Goal: Find specific page/section: Find specific page/section

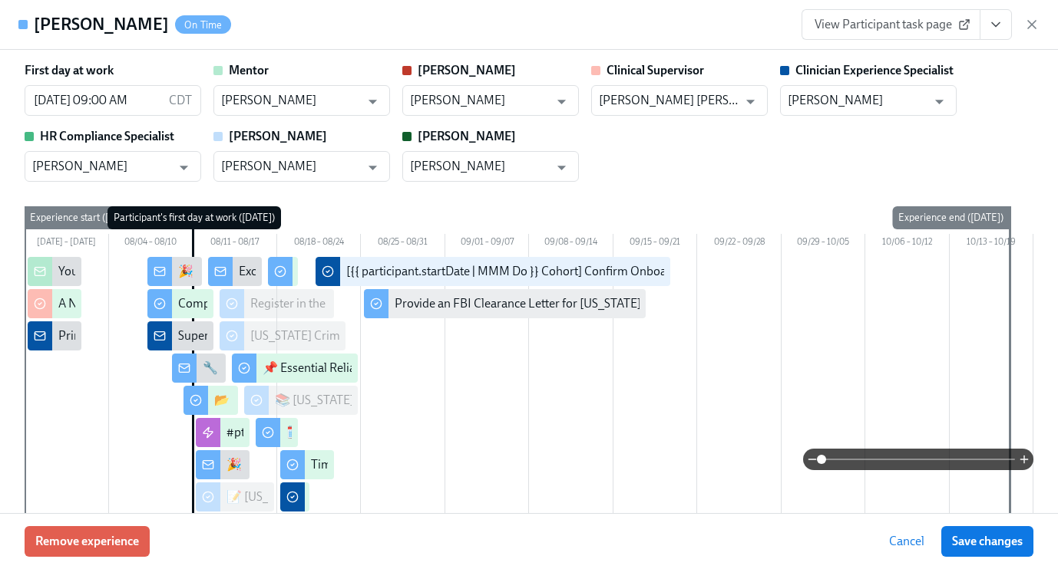
scroll to position [1534, 0]
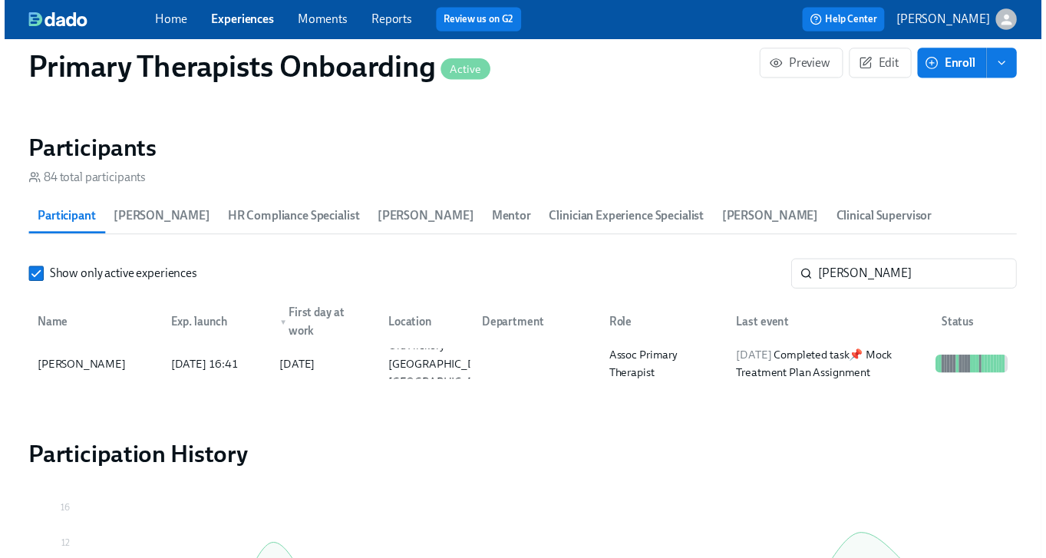
scroll to position [0, 20079]
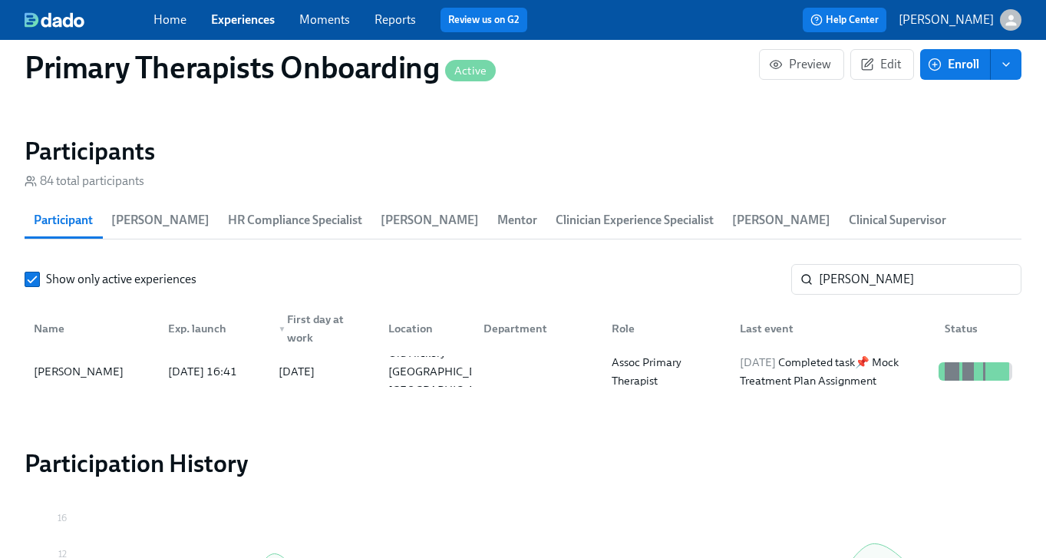
click at [259, 19] on link "Experiences" at bounding box center [243, 19] width 64 height 15
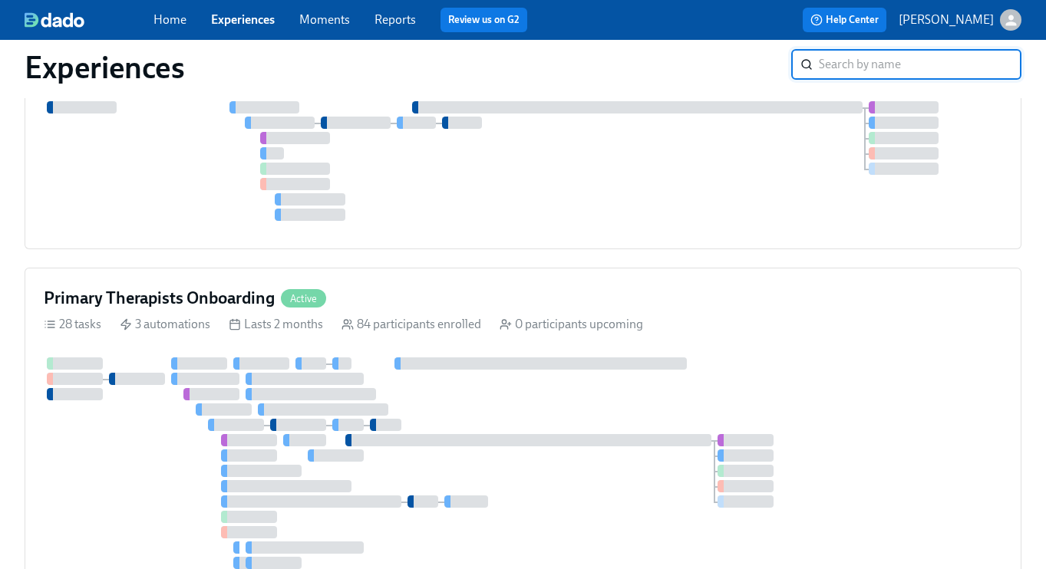
scroll to position [566, 0]
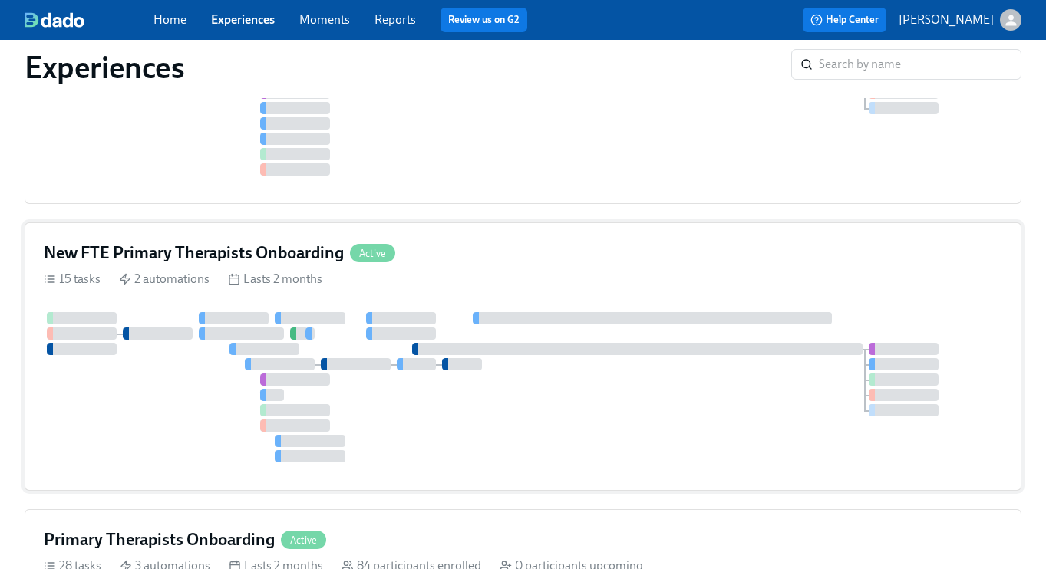
click at [296, 253] on h4 "New FTE Primary Therapists Onboarding" at bounding box center [194, 253] width 300 height 23
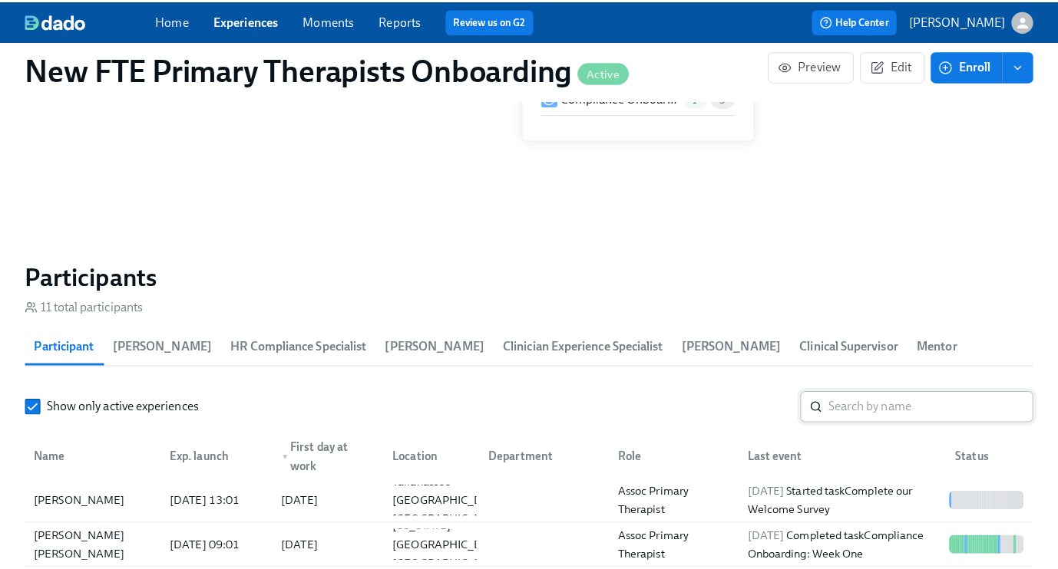
scroll to position [1220, 0]
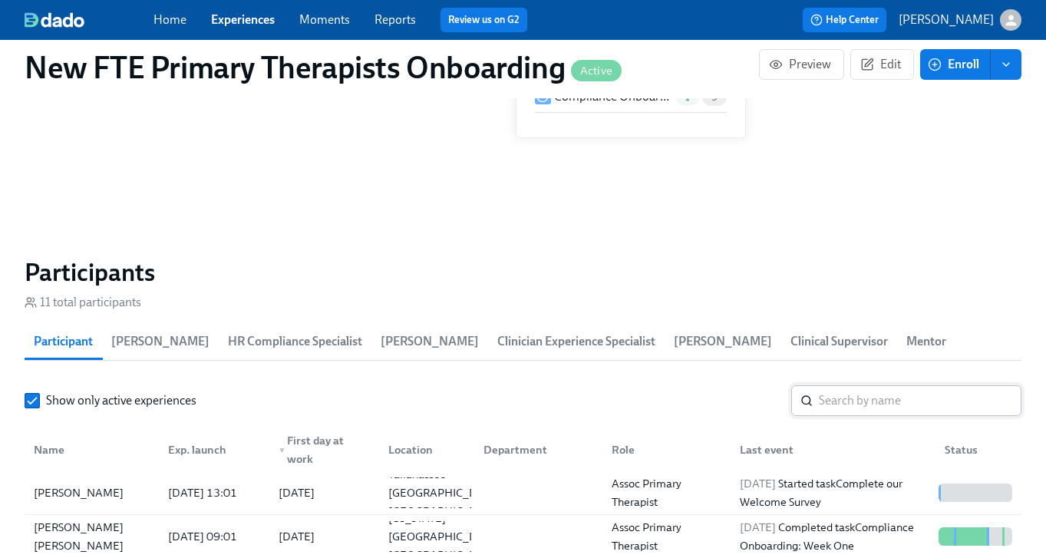
click at [873, 407] on input "search" at bounding box center [920, 400] width 203 height 31
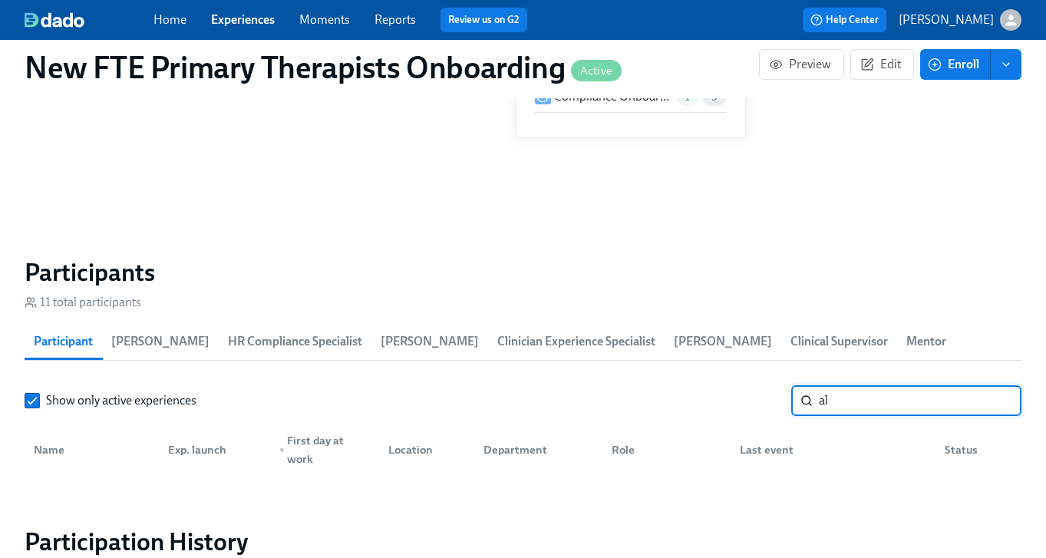
type input "a"
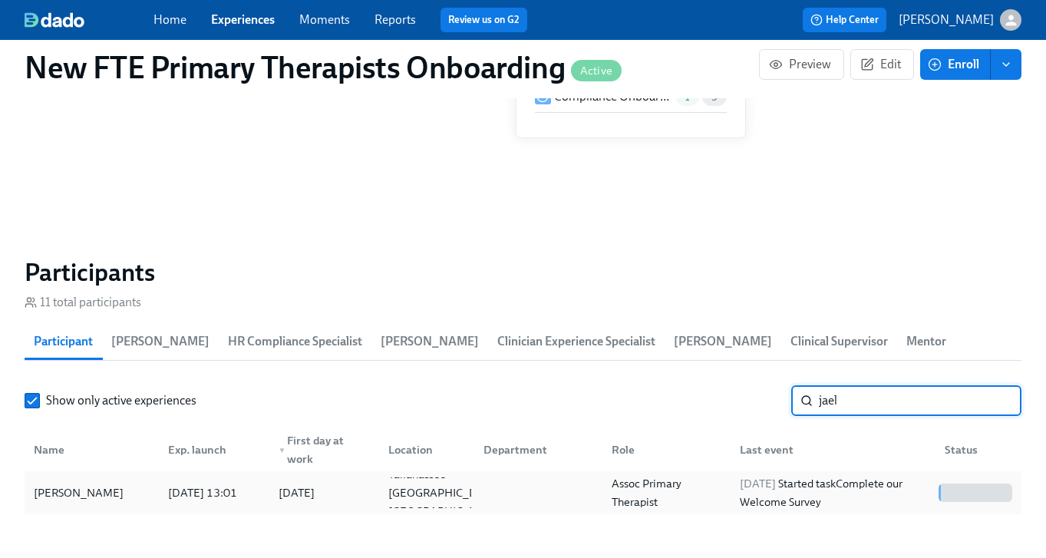
type input "jael"
click at [68, 502] on div "[PERSON_NAME]" at bounding box center [92, 492] width 128 height 31
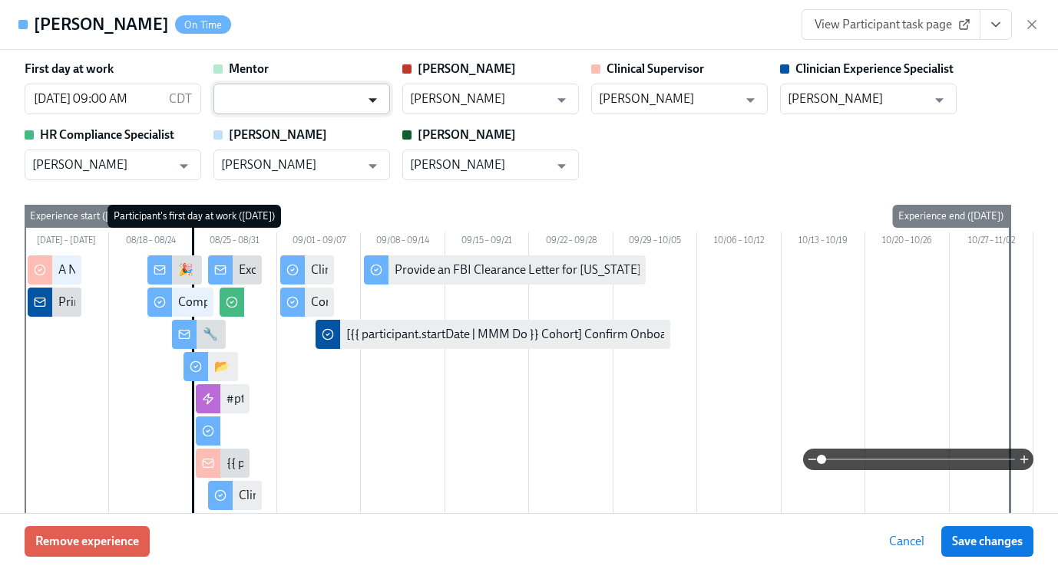
scroll to position [3, 0]
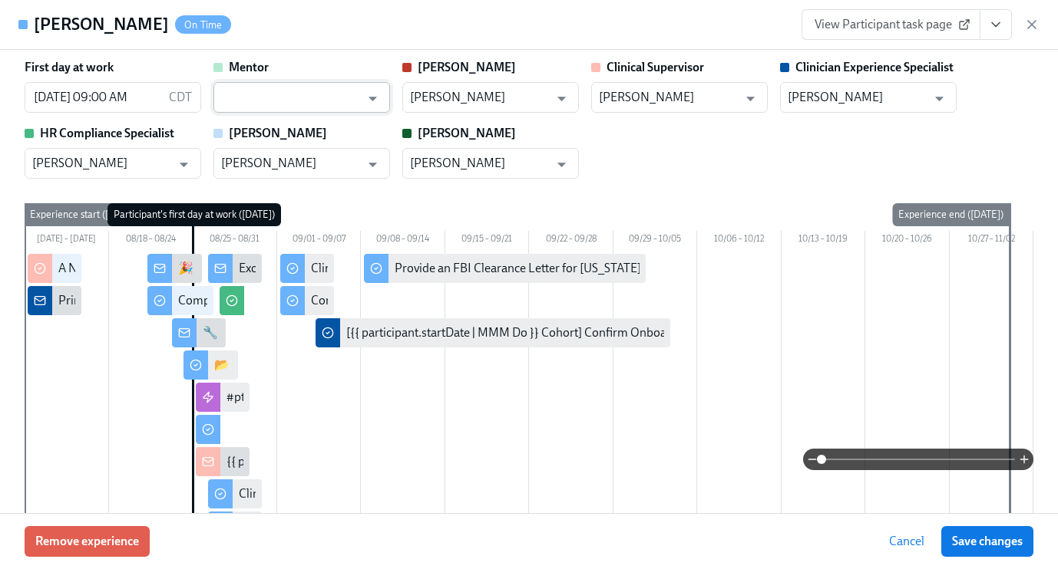
click at [338, 84] on input "text" at bounding box center [290, 97] width 139 height 31
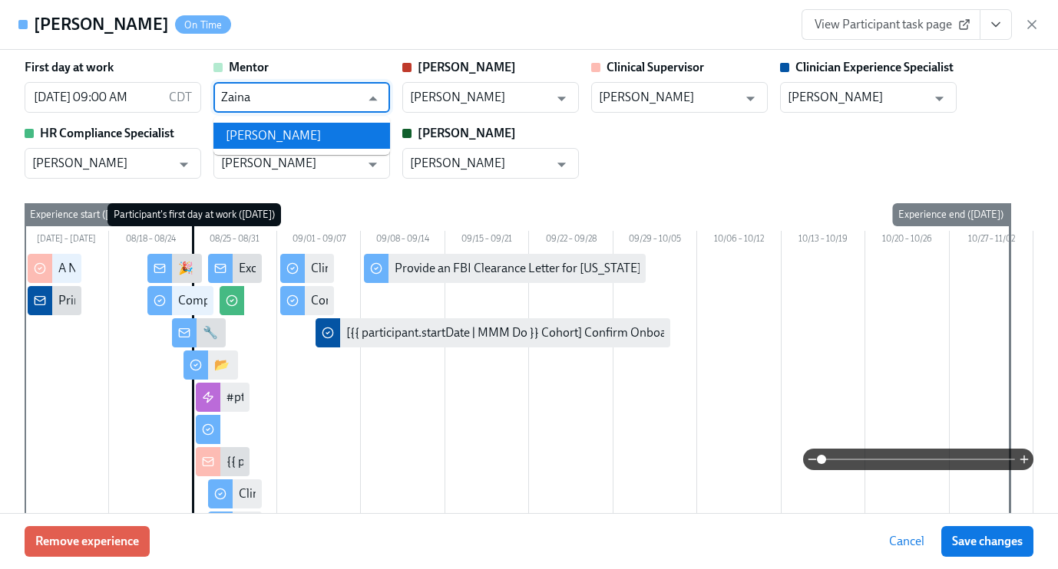
click at [319, 127] on li "[PERSON_NAME]" at bounding box center [301, 136] width 177 height 26
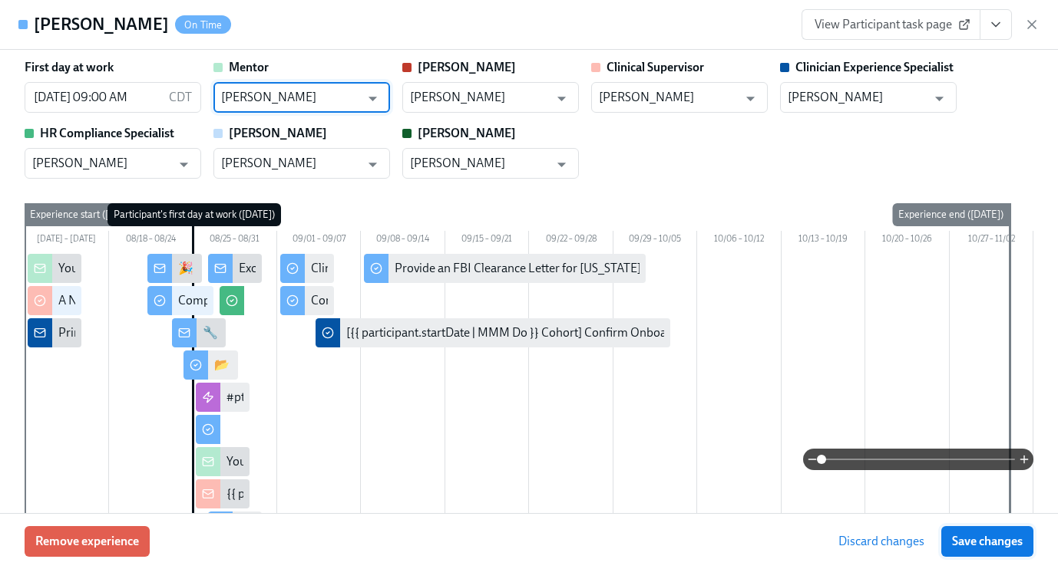
type input "[PERSON_NAME]"
click at [1003, 545] on span "Save changes" at bounding box center [987, 541] width 71 height 15
type input "[PERSON_NAME]"
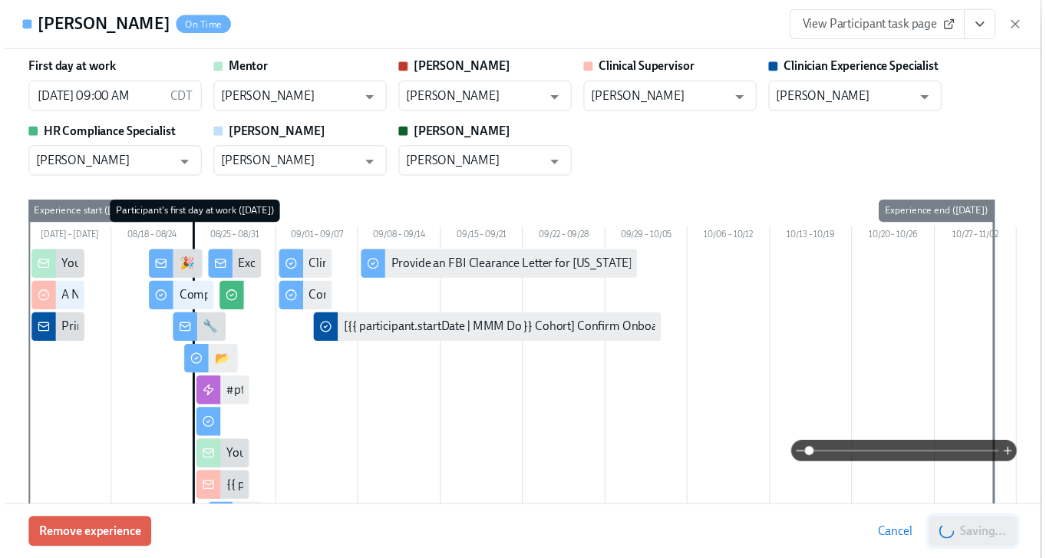
scroll to position [0, 3356]
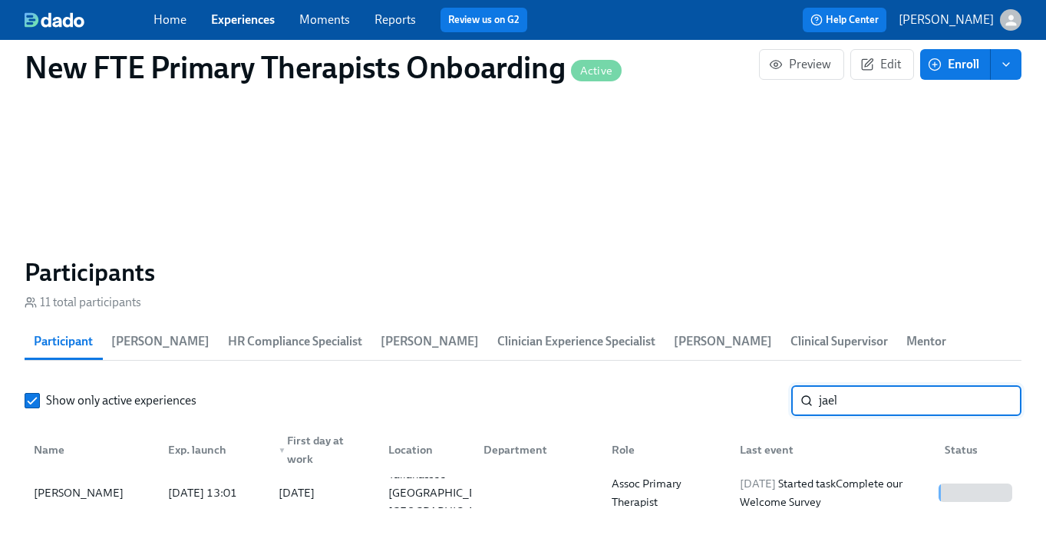
click at [890, 396] on input "jael" at bounding box center [920, 400] width 203 height 31
type input "j"
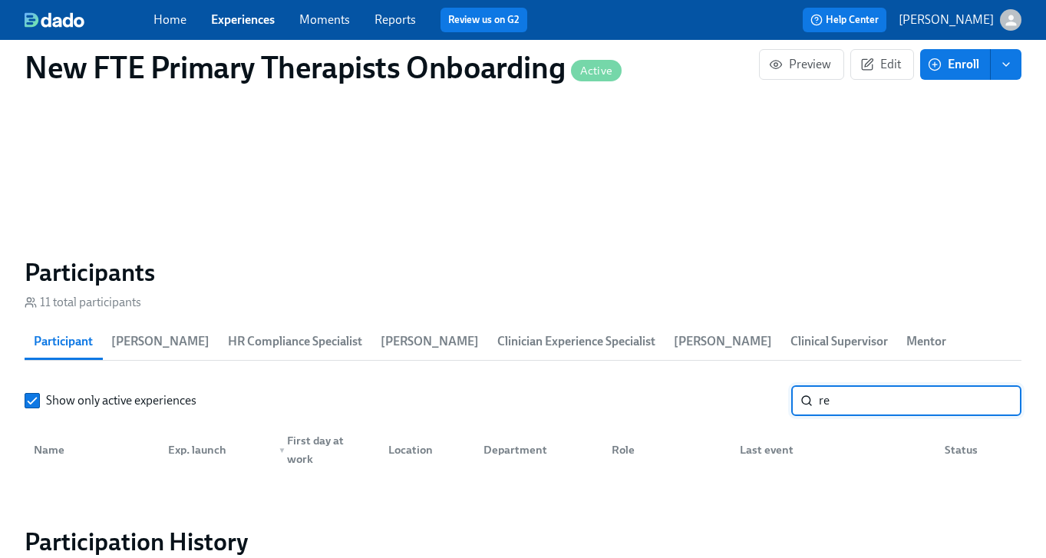
type input "r"
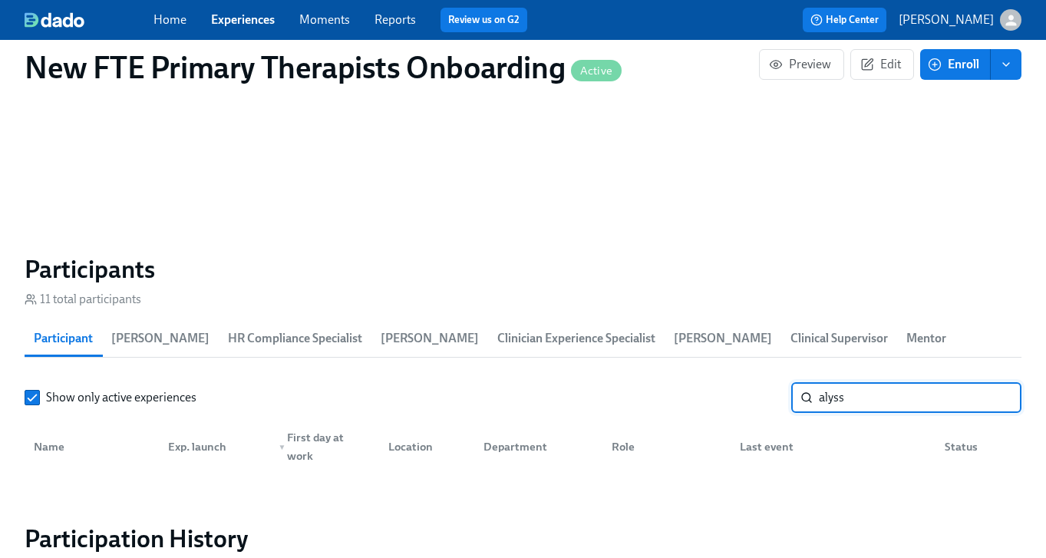
scroll to position [1223, 0]
type input "a"
type input "c"
type input "s"
type input "l"
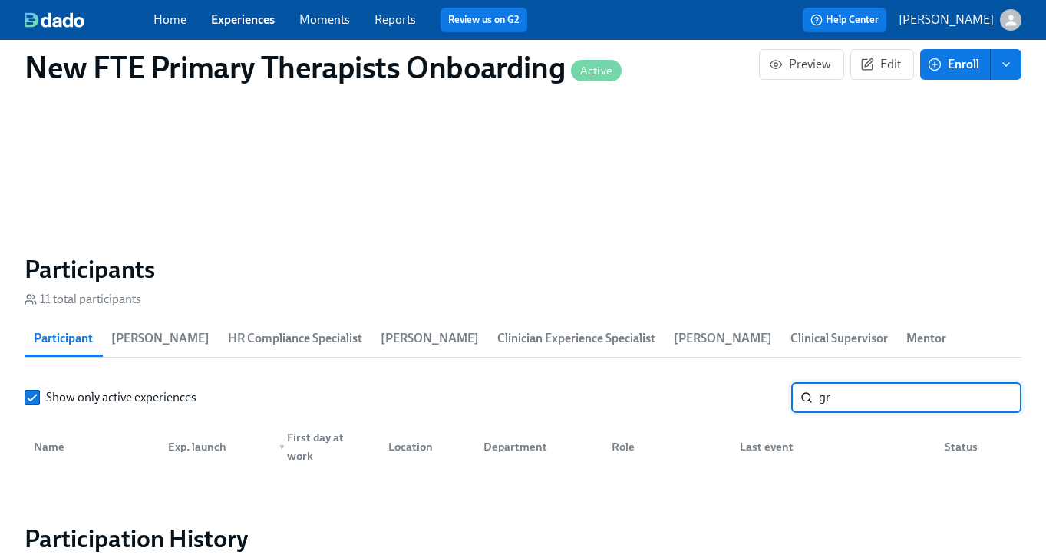
type input "g"
type input "m"
type input "c"
type input "a"
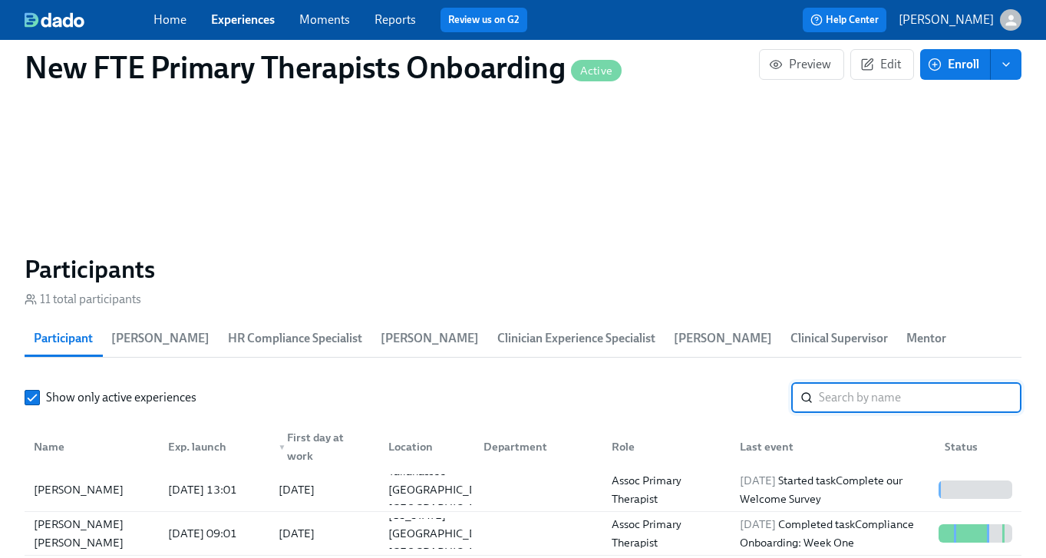
type input "abi"
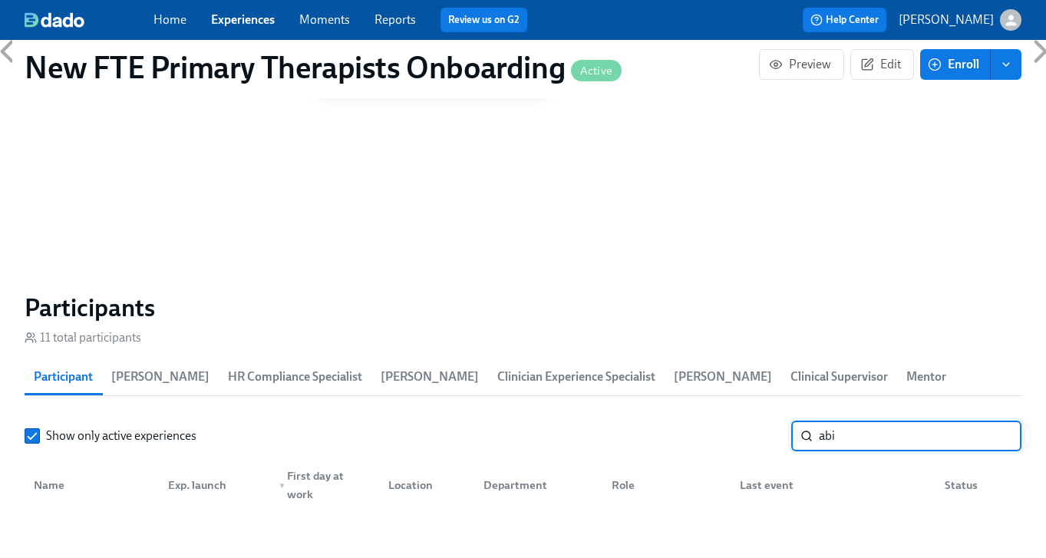
scroll to position [1183, 0]
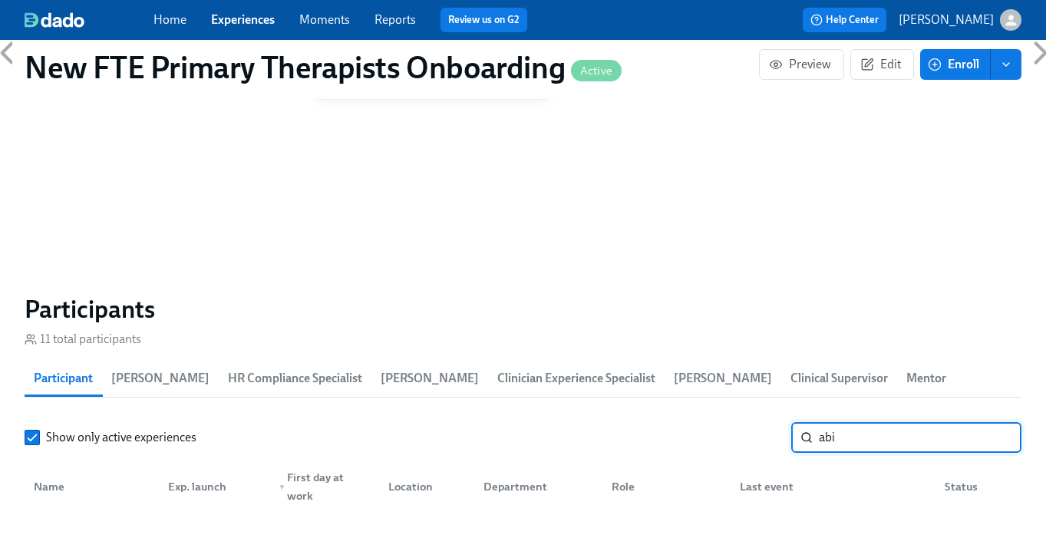
click at [9, 54] on icon at bounding box center [7, 53] width 38 height 38
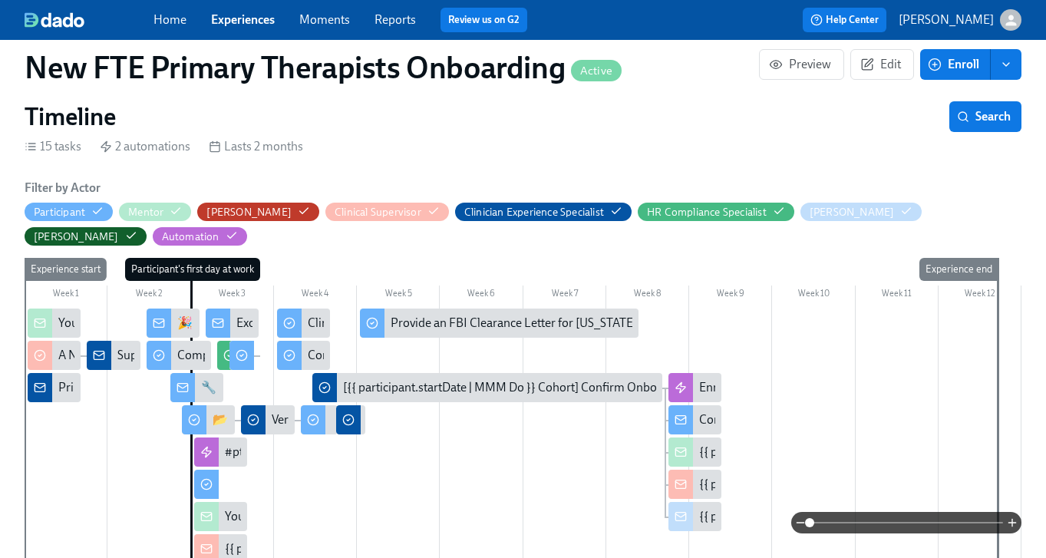
scroll to position [0, 0]
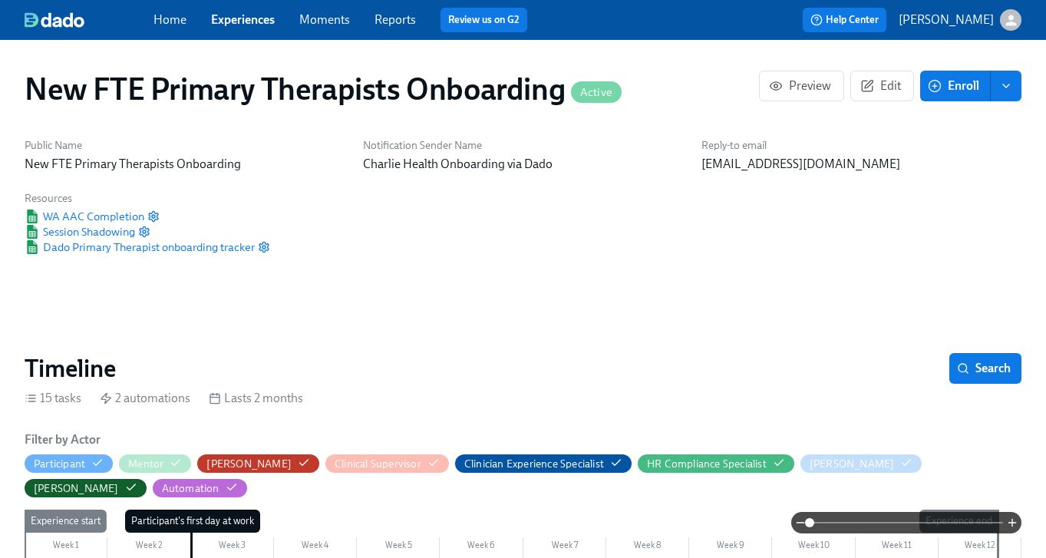
click at [256, 15] on link "Experiences" at bounding box center [243, 19] width 64 height 15
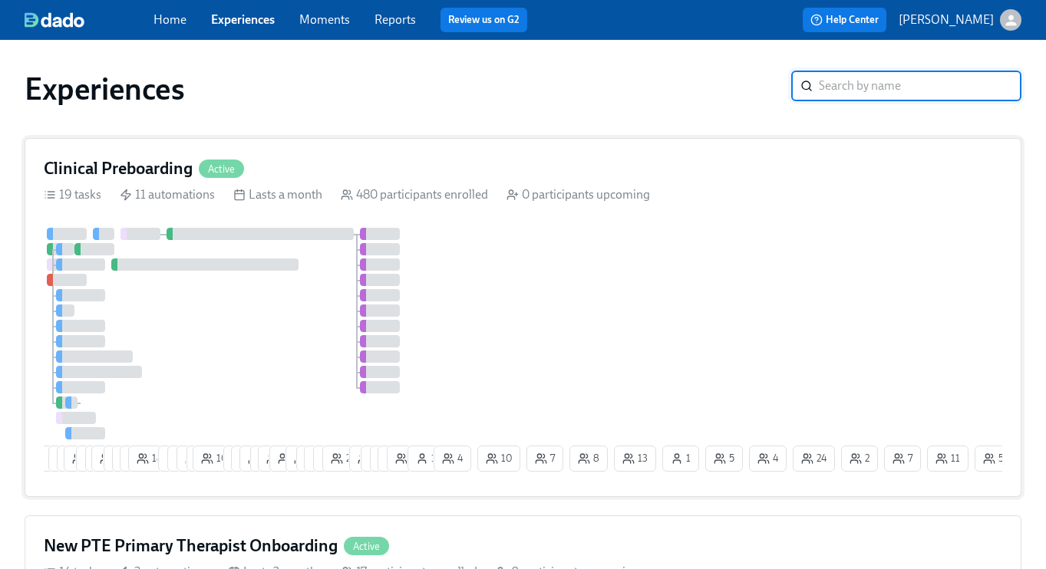
click at [137, 163] on h4 "Clinical Preboarding" at bounding box center [118, 168] width 149 height 23
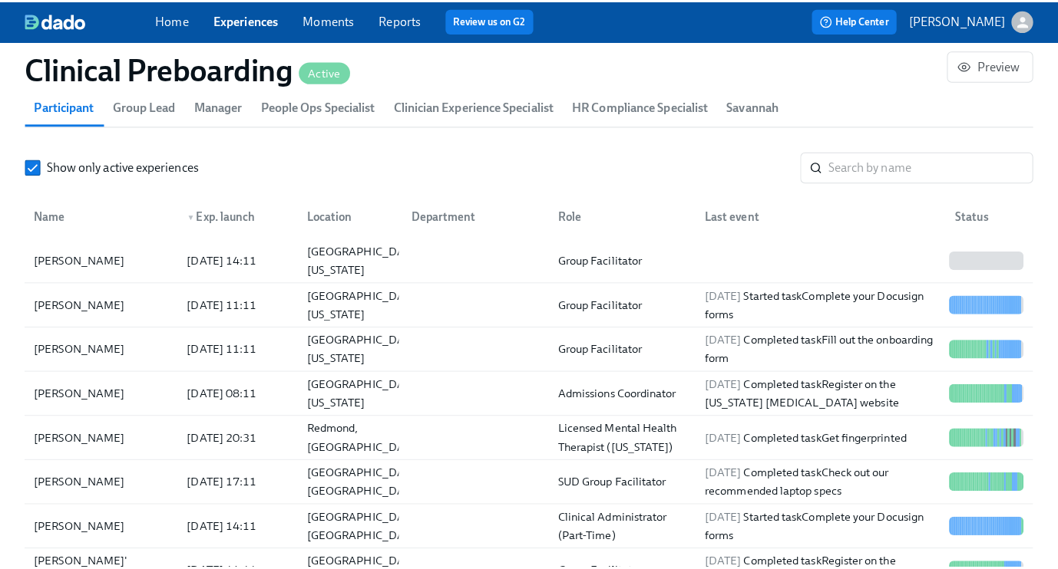
scroll to position [1716, 0]
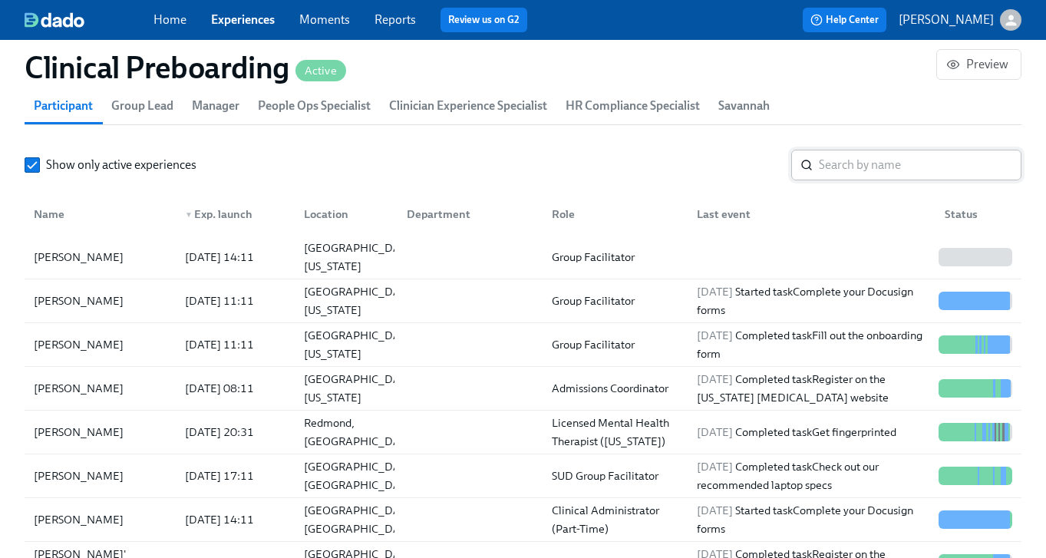
click at [855, 163] on input "search" at bounding box center [920, 165] width 203 height 31
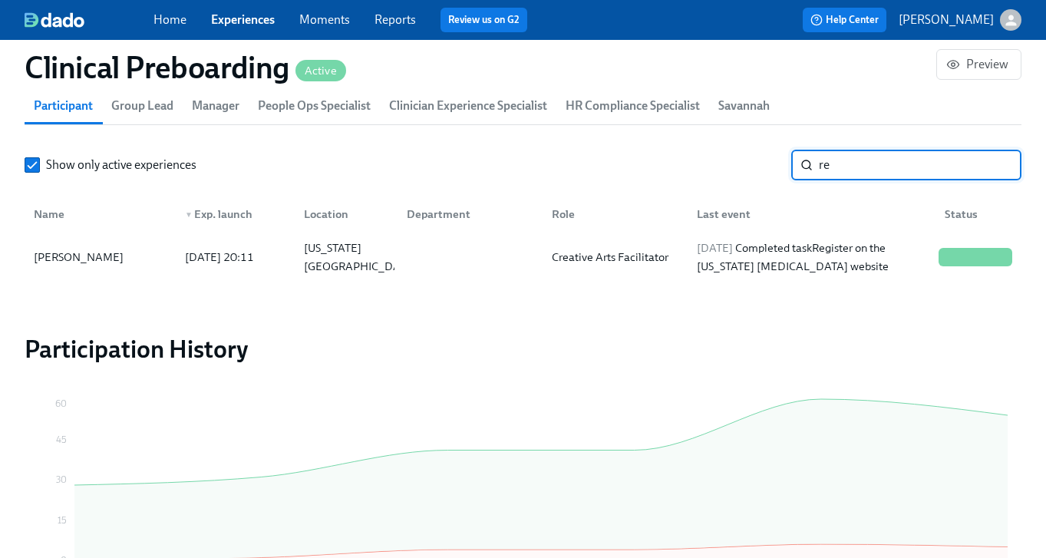
type input "r"
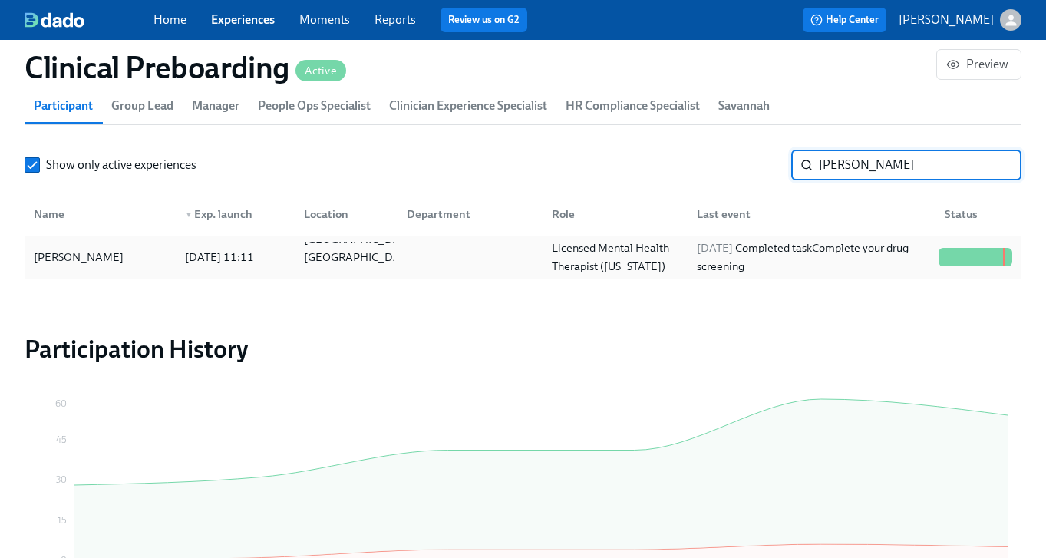
type input "[PERSON_NAME]"
click at [114, 267] on div "[PERSON_NAME]" at bounding box center [100, 257] width 145 height 31
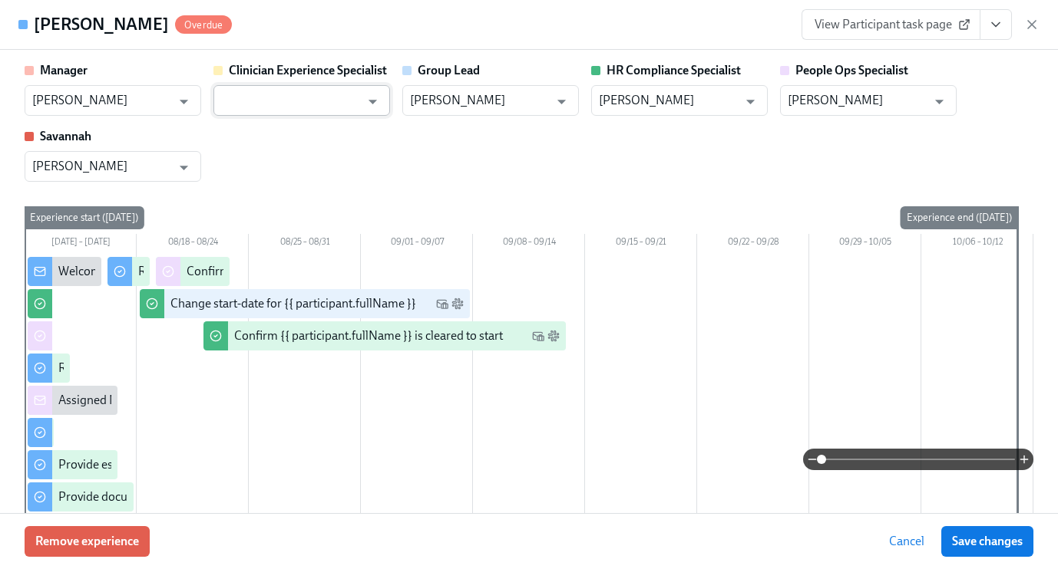
click at [259, 106] on input "text" at bounding box center [290, 100] width 139 height 31
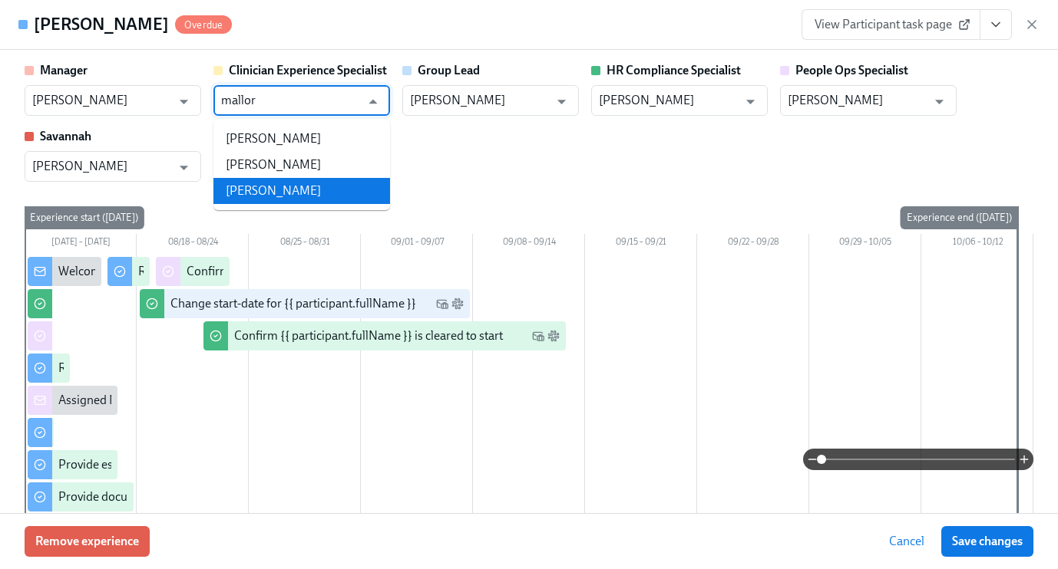
click at [325, 201] on li "[PERSON_NAME]" at bounding box center [301, 191] width 177 height 26
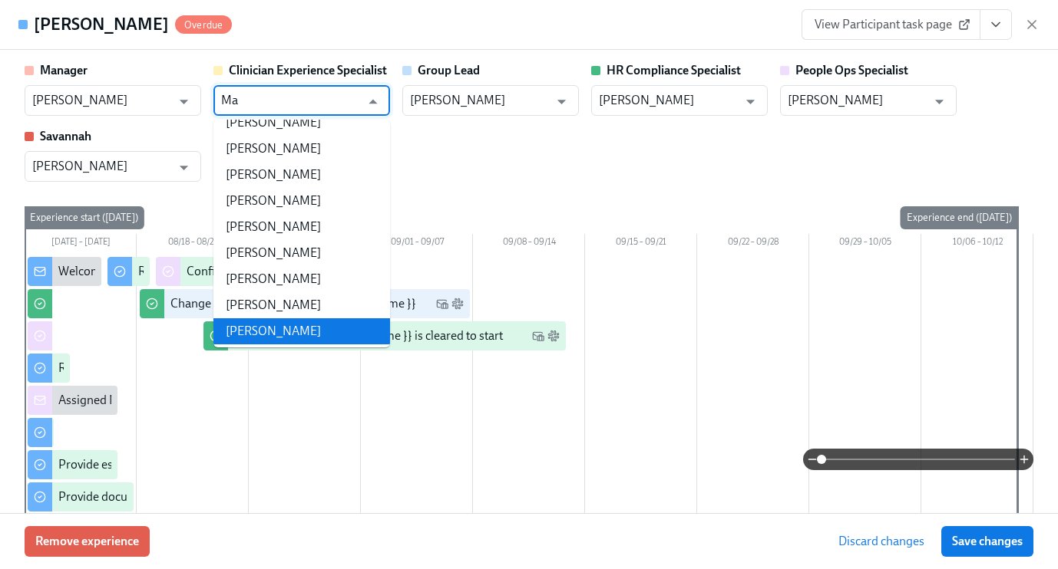
type input "M"
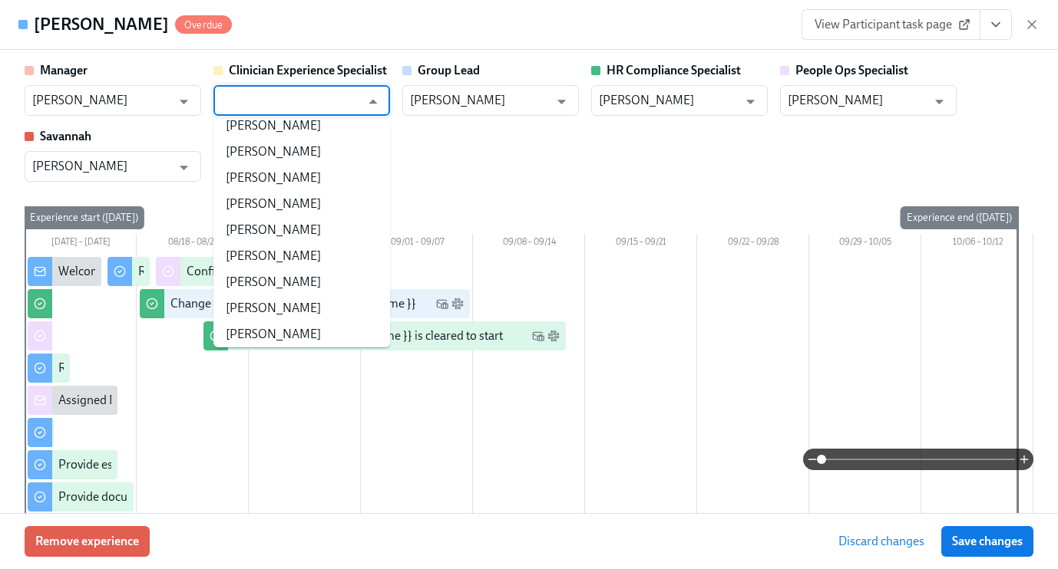
scroll to position [157123, 0]
type input "[PERSON_NAME]"
click at [508, 163] on div "Manager [PERSON_NAME] ​ Clinician Experience Specialist [PERSON_NAME] ​ Group L…" at bounding box center [529, 122] width 1008 height 120
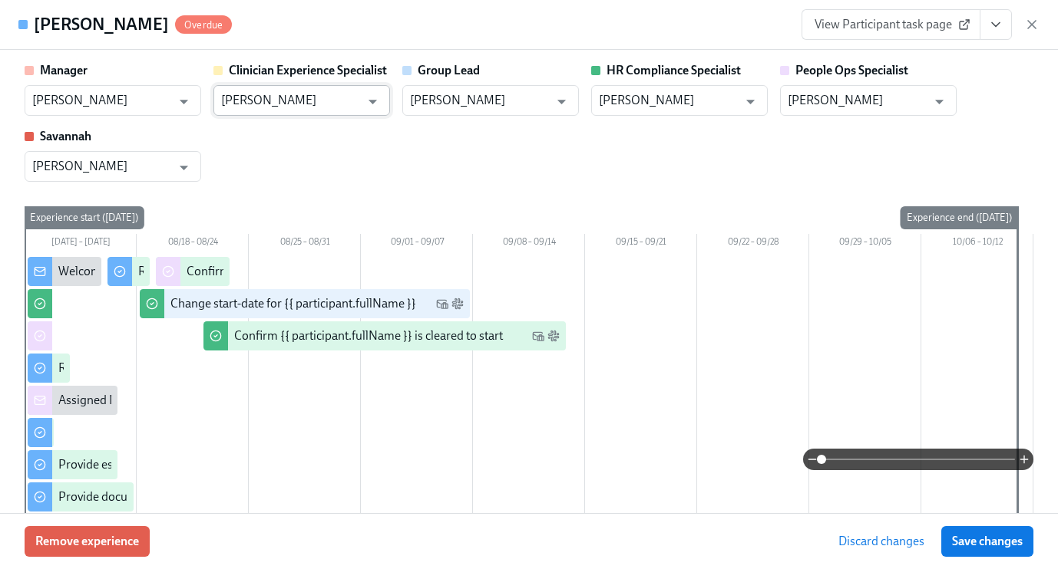
click at [332, 97] on input "[PERSON_NAME]" at bounding box center [290, 100] width 139 height 31
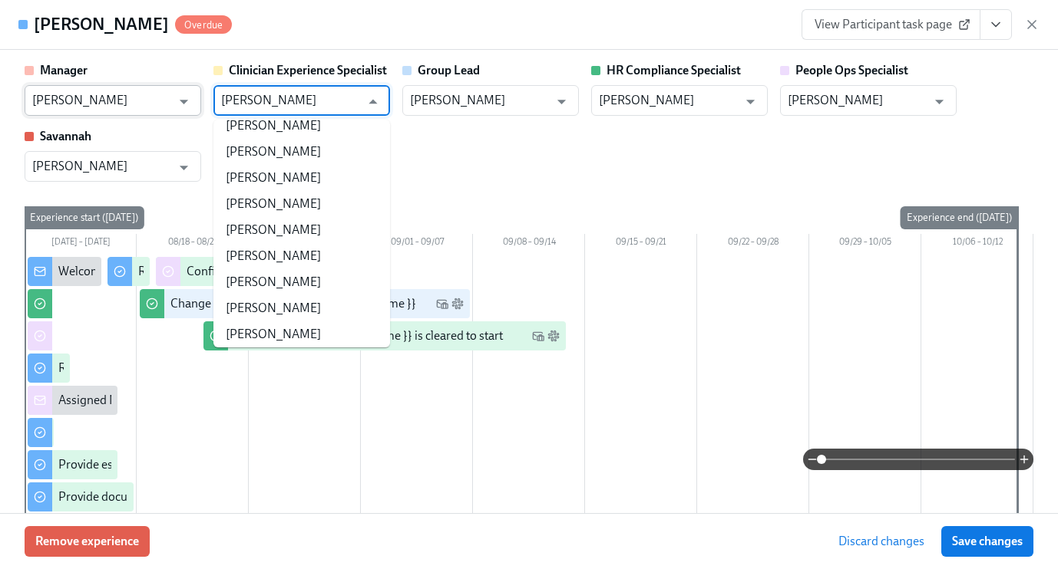
drag, startPoint x: 332, startPoint y: 100, endPoint x: 194, endPoint y: 91, distance: 138.4
click at [194, 91] on div "Manager [PERSON_NAME] ​ Clinician Experience Specialist [PERSON_NAME] ​ Group L…" at bounding box center [529, 122] width 1008 height 120
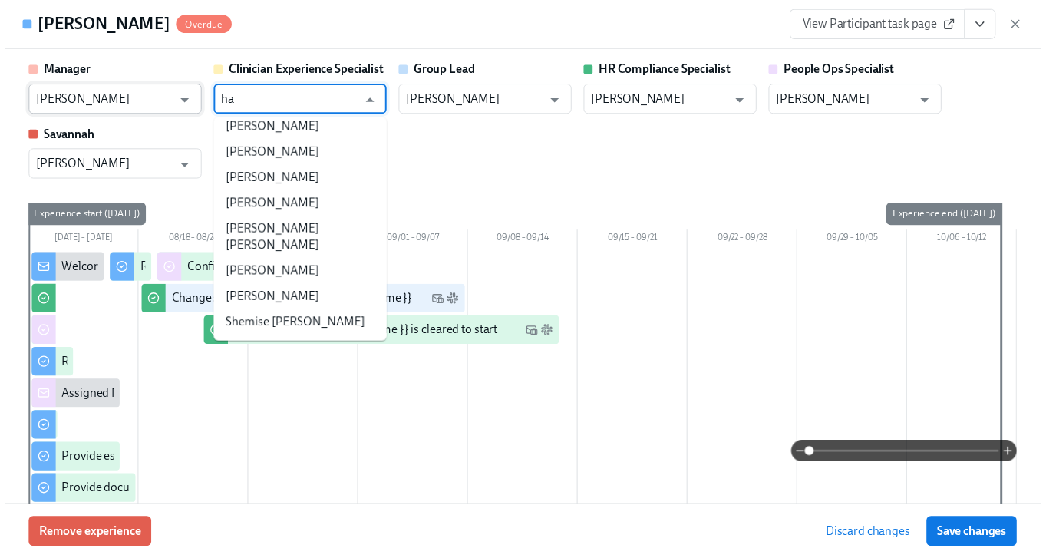
scroll to position [0, 0]
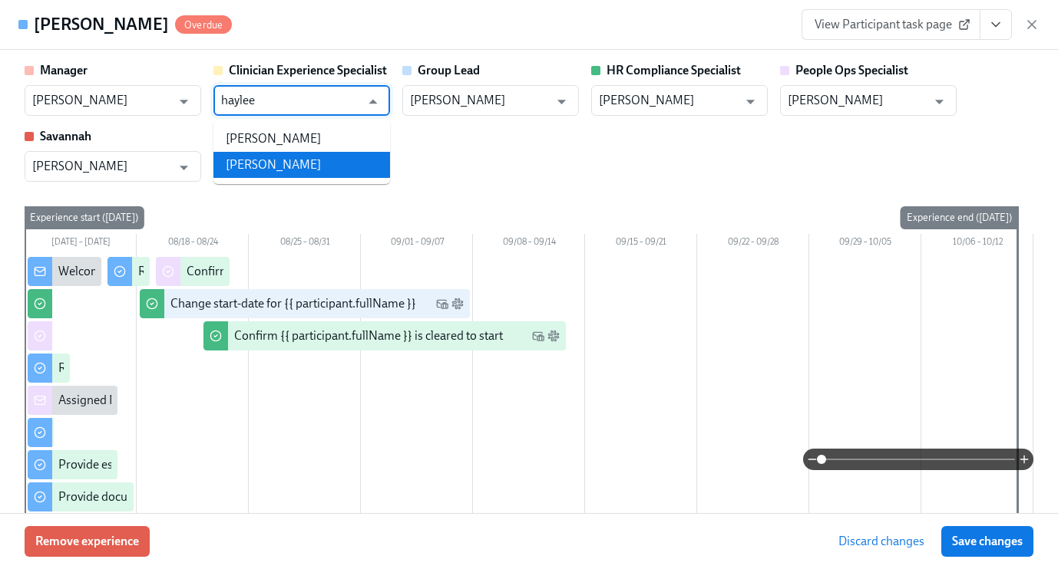
click at [244, 153] on li "[PERSON_NAME]" at bounding box center [301, 165] width 177 height 26
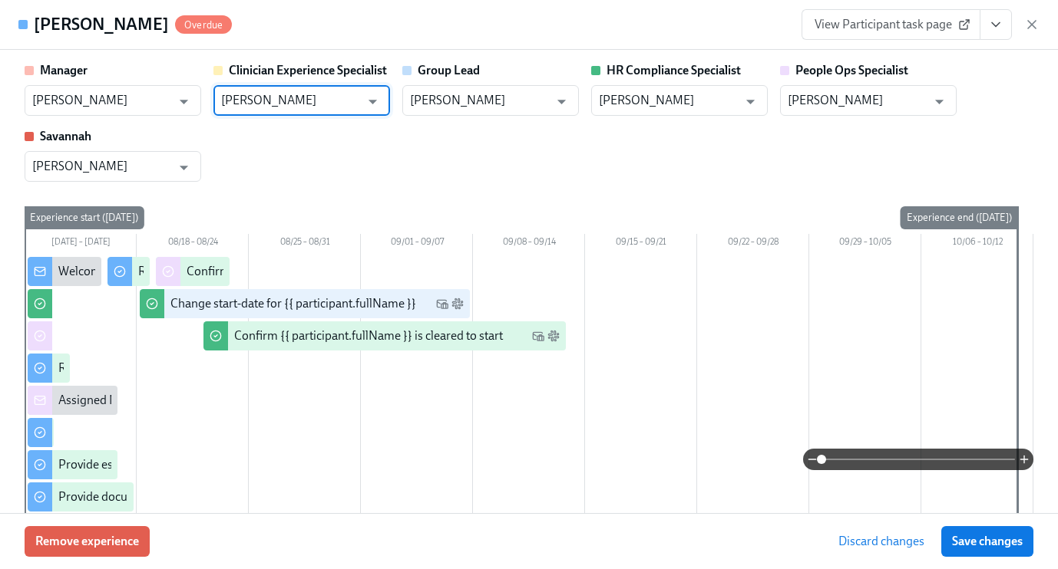
type input "[PERSON_NAME]"
click at [624, 160] on div "Manager [PERSON_NAME] ​ Clinician Experience Specialist [PERSON_NAME] ​ Group L…" at bounding box center [529, 122] width 1008 height 120
click at [853, 545] on span "Discard changes" at bounding box center [881, 541] width 86 height 15
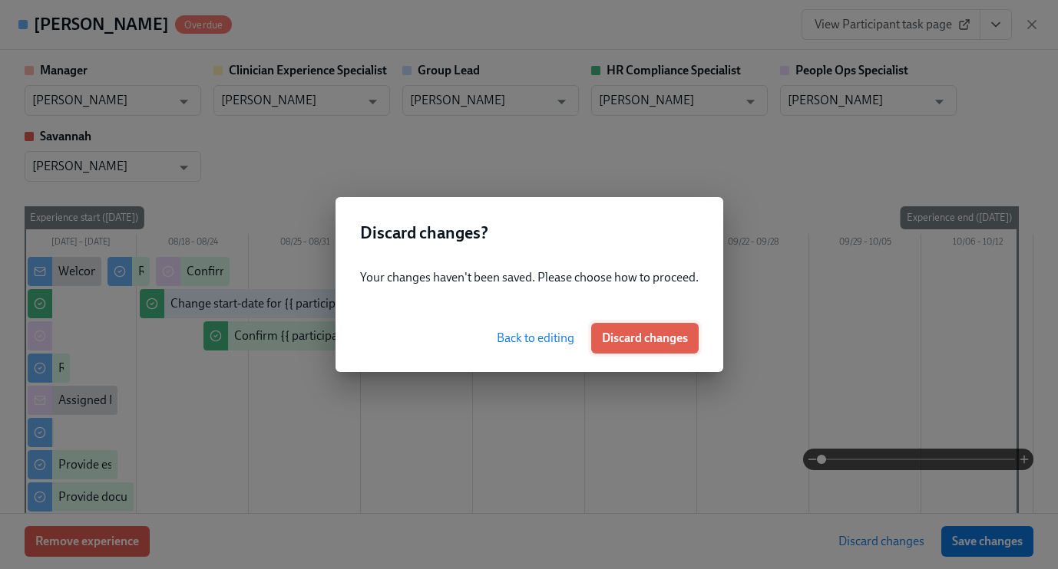
click at [645, 342] on span "Discard changes" at bounding box center [645, 338] width 86 height 15
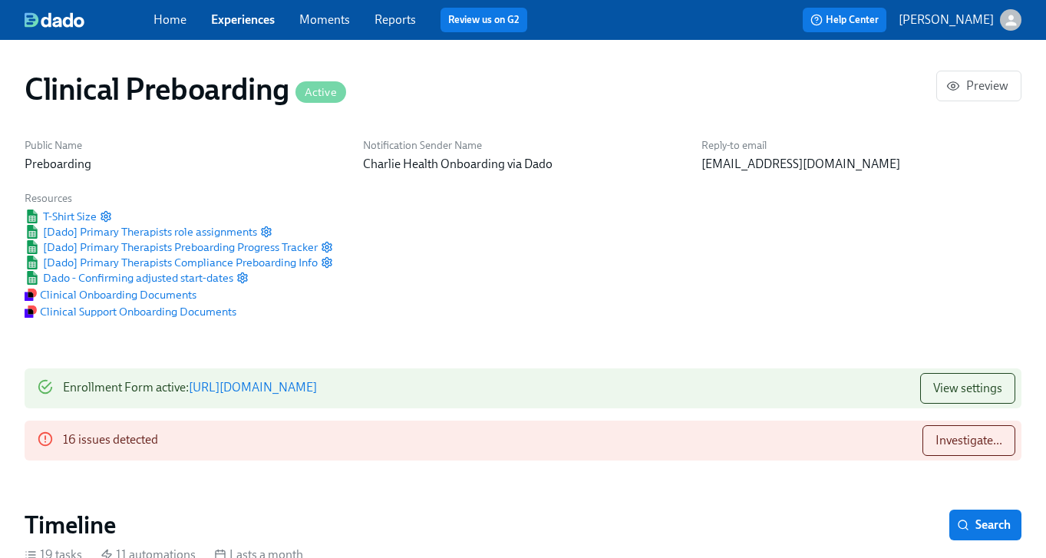
click at [246, 28] on span "Experiences" at bounding box center [243, 20] width 64 height 17
click at [242, 19] on link "Experiences" at bounding box center [243, 19] width 64 height 15
